Goal: Navigation & Orientation: Go to known website

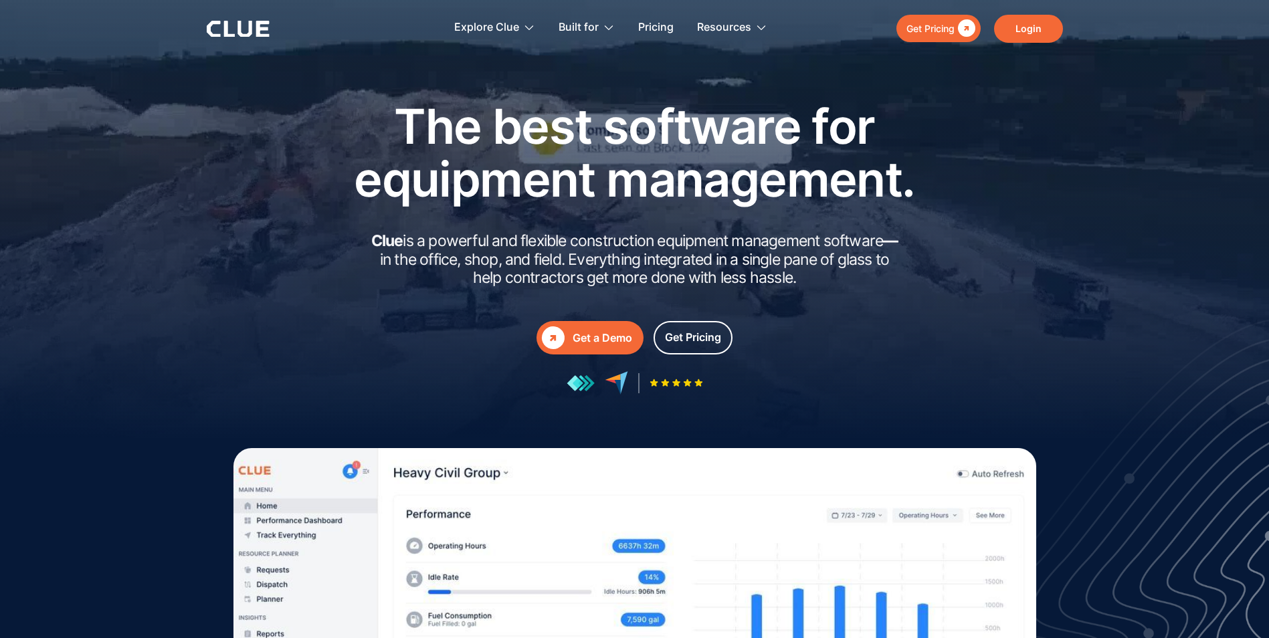
click at [1012, 27] on link "Login" at bounding box center [1028, 29] width 69 height 28
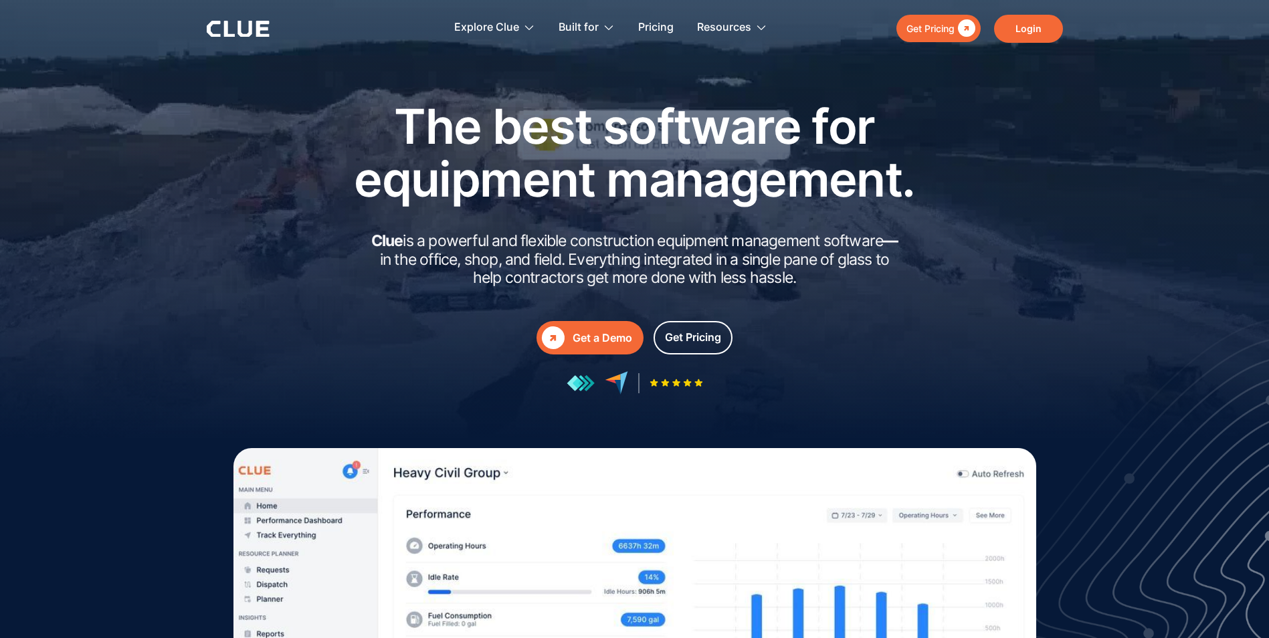
click at [1034, 23] on link "Login" at bounding box center [1028, 29] width 69 height 28
click at [1014, 26] on link "Login" at bounding box center [1028, 29] width 69 height 28
